Goal: Task Accomplishment & Management: Manage account settings

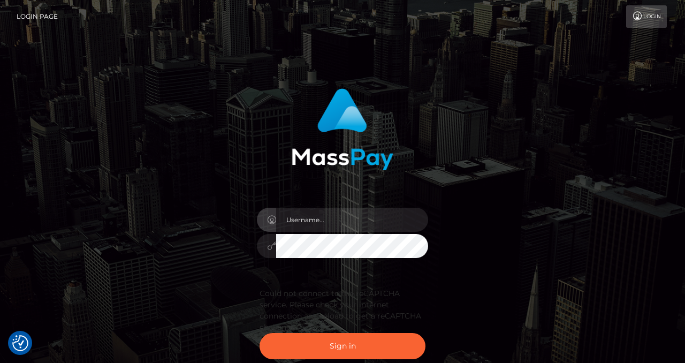
type input "izabela.throne"
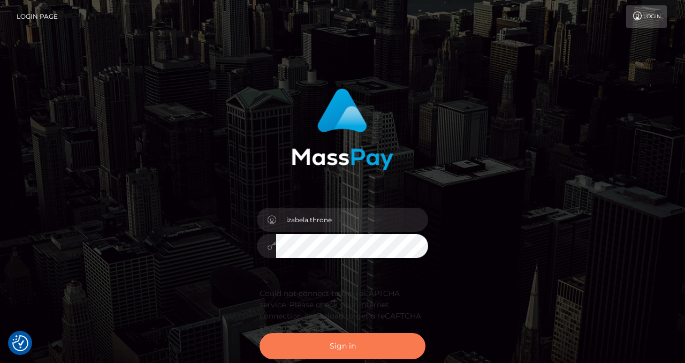
click at [335, 345] on button "Sign in" at bounding box center [343, 346] width 166 height 26
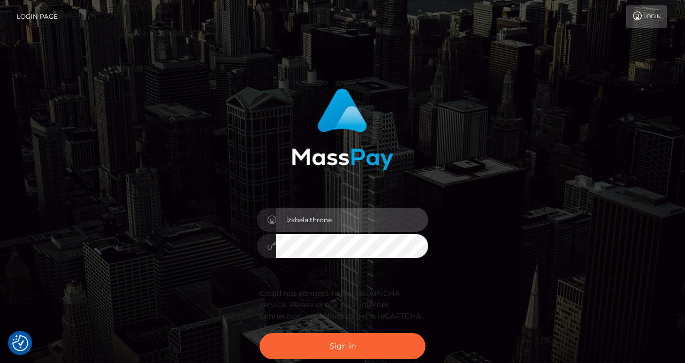
click at [330, 225] on input "izabela.throne" at bounding box center [352, 220] width 152 height 24
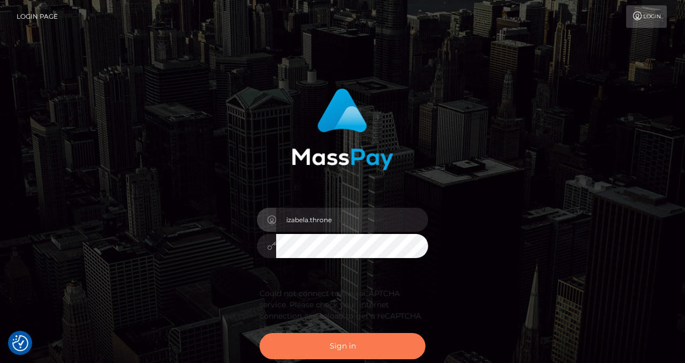
click at [346, 341] on button "Sign in" at bounding box center [343, 346] width 166 height 26
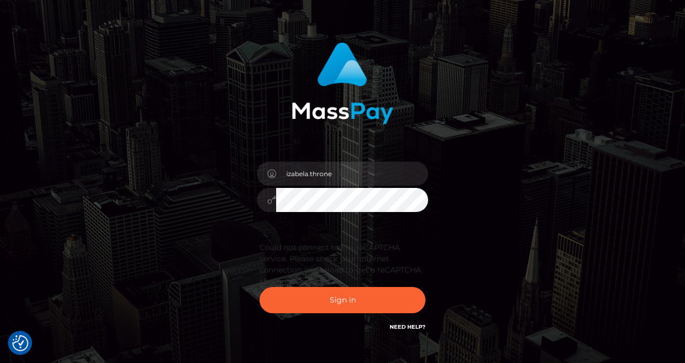
scroll to position [115, 0]
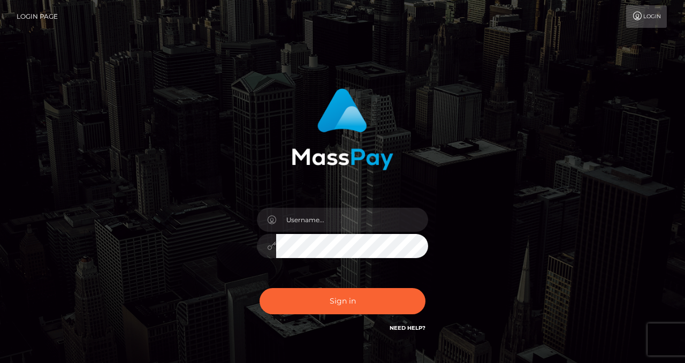
click at [322, 204] on div at bounding box center [342, 241] width 187 height 82
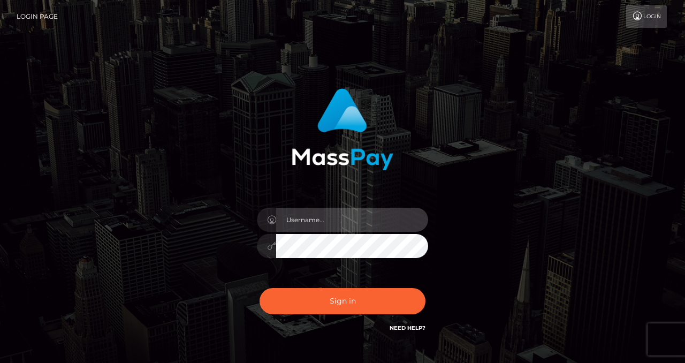
click at [322, 215] on input "text" at bounding box center [352, 220] width 152 height 24
checkbox input "true"
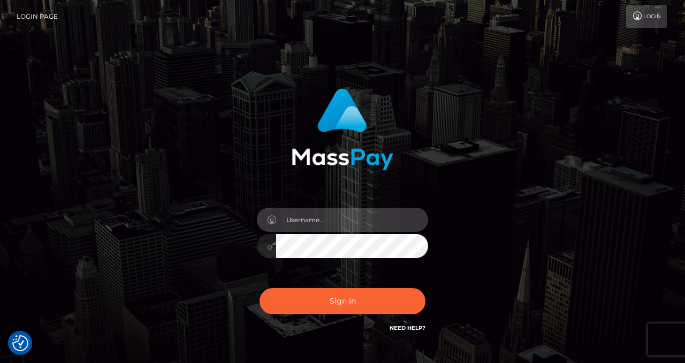
checkbox input "true"
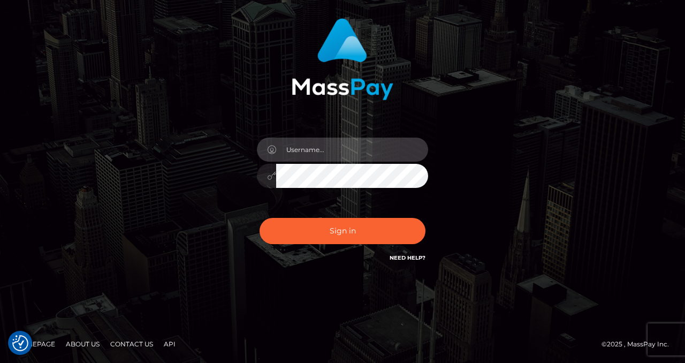
click at [316, 151] on input "text" at bounding box center [352, 150] width 152 height 24
type input "izabela.throne"
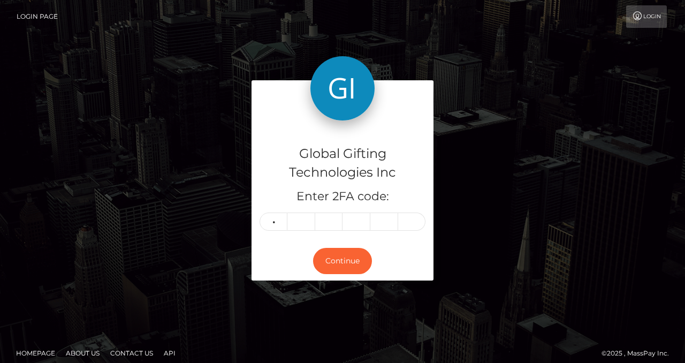
type input "7"
type input "1"
type input "4"
type input "1"
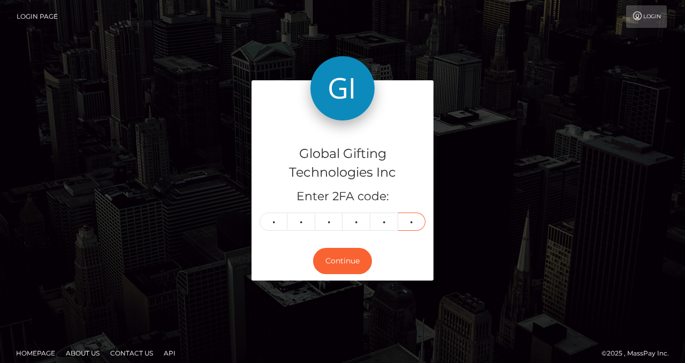
type input "3"
click at [311, 178] on h4 "Global Gifting Technologies Inc" at bounding box center [343, 162] width 166 height 37
click at [355, 259] on button "Continue" at bounding box center [342, 261] width 59 height 26
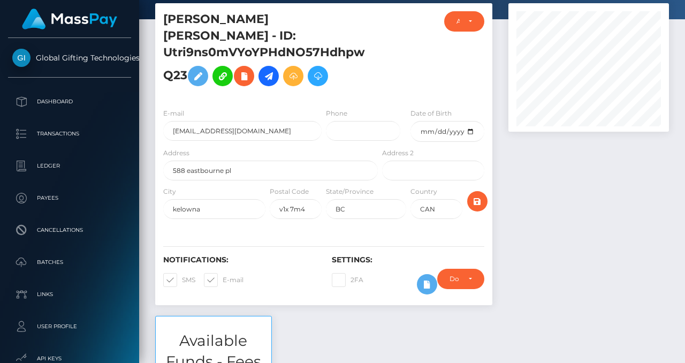
scroll to position [63, 0]
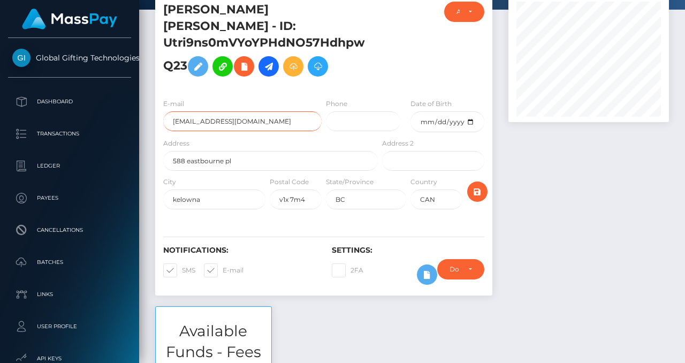
click at [228, 111] on input "[EMAIL_ADDRESS][DOMAIN_NAME]" at bounding box center [242, 121] width 158 height 20
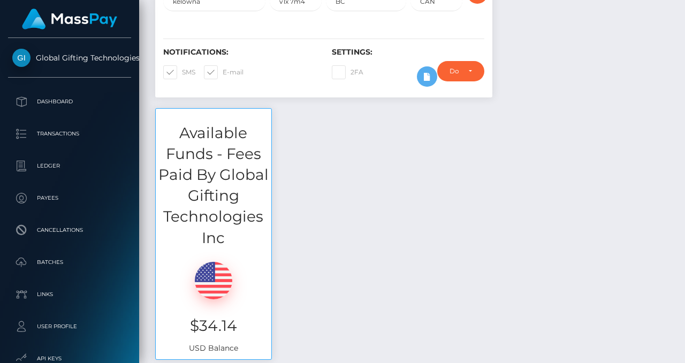
scroll to position [0, 0]
